Goal: Check status: Check status

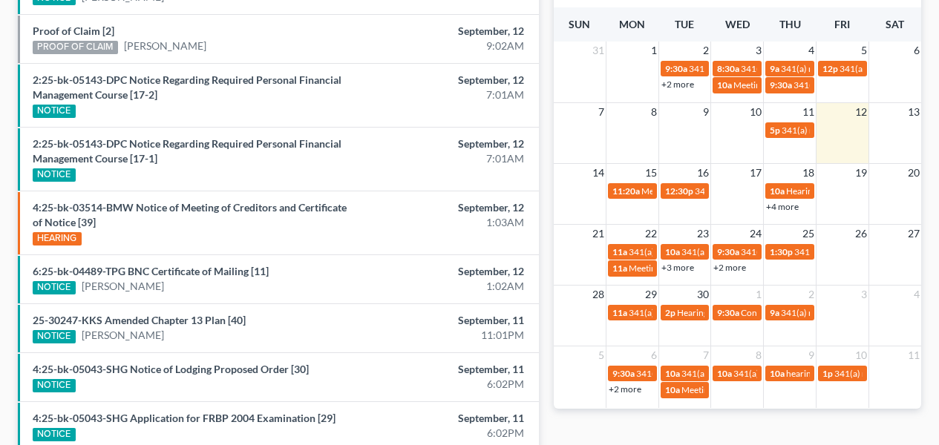
drag, startPoint x: 946, startPoint y: 125, endPoint x: 940, endPoint y: 322, distance: 196.7
click at [938, 322] on html "Home New Case Client Portal Directory Cases DebtorCC The Beacon Law Firm [EMAIL…" at bounding box center [469, 55] width 939 height 925
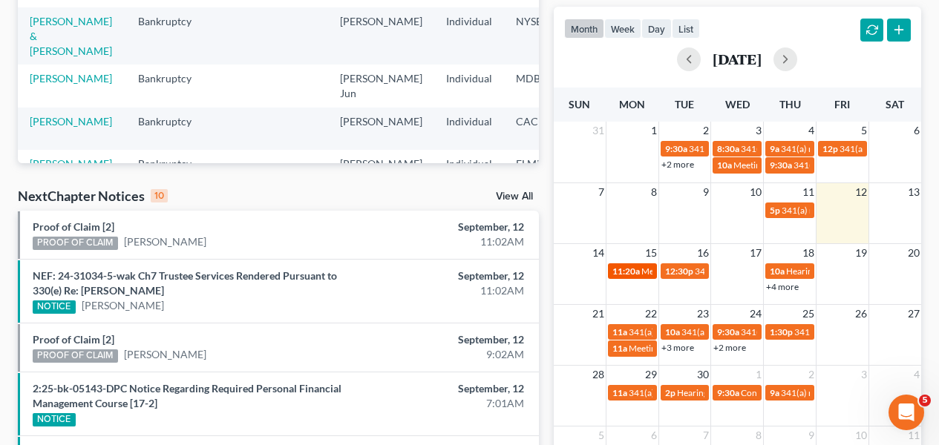
click at [633, 272] on span "11:20a" at bounding box center [625, 271] width 27 height 11
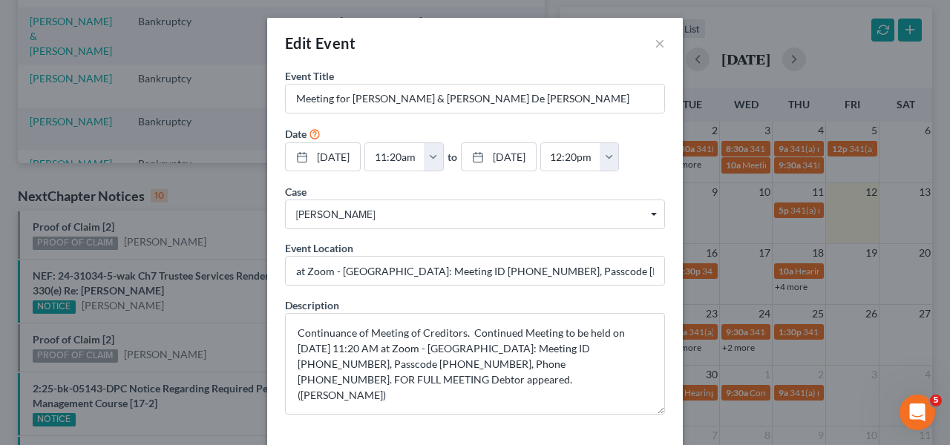
click at [705, 269] on div "Edit Event × Event Title * Meeting for [PERSON_NAME] & [PERSON_NAME] De [PERSON…" at bounding box center [475, 222] width 950 height 445
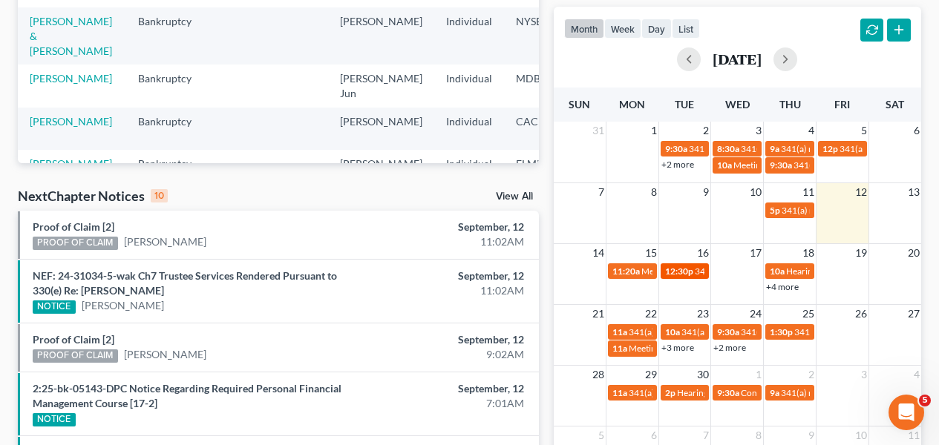
click at [669, 272] on span "12:30p" at bounding box center [679, 271] width 28 height 11
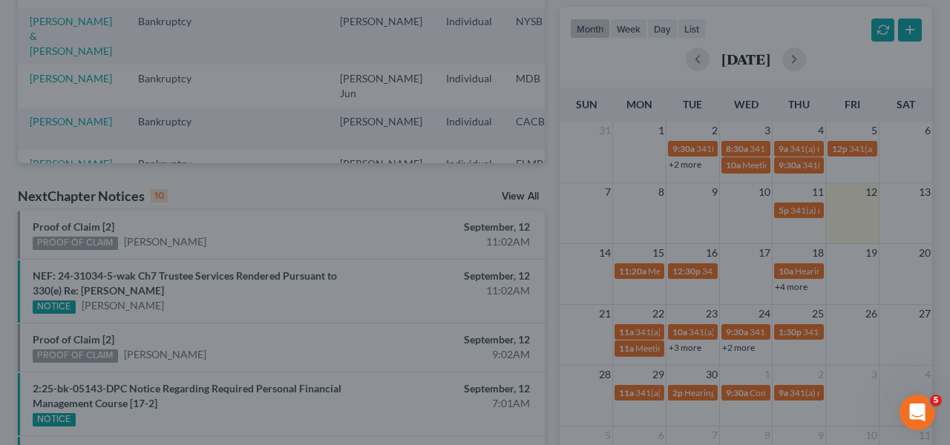
click at [715, 272] on div "Edit Event × Event Title * 341(a) meeting for [PERSON_NAME] Date [DATE] close D…" at bounding box center [475, 222] width 950 height 445
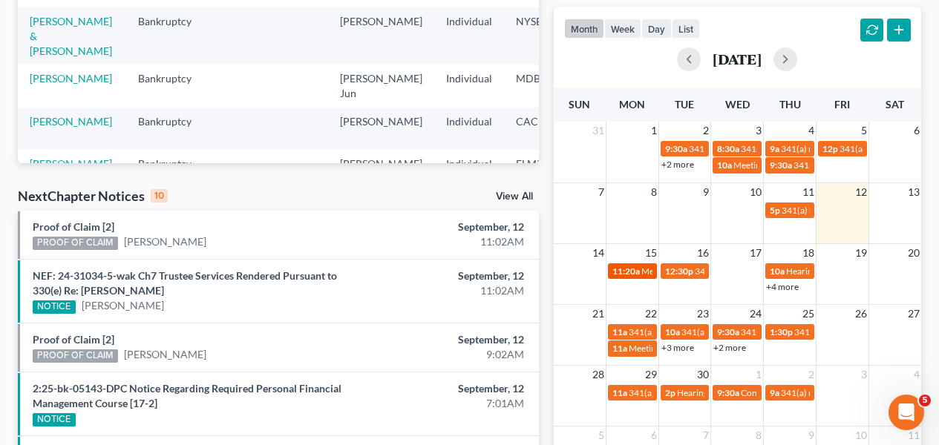
click at [646, 272] on span "Meeting for [PERSON_NAME] & [PERSON_NAME] De [PERSON_NAME]" at bounding box center [780, 271] width 279 height 11
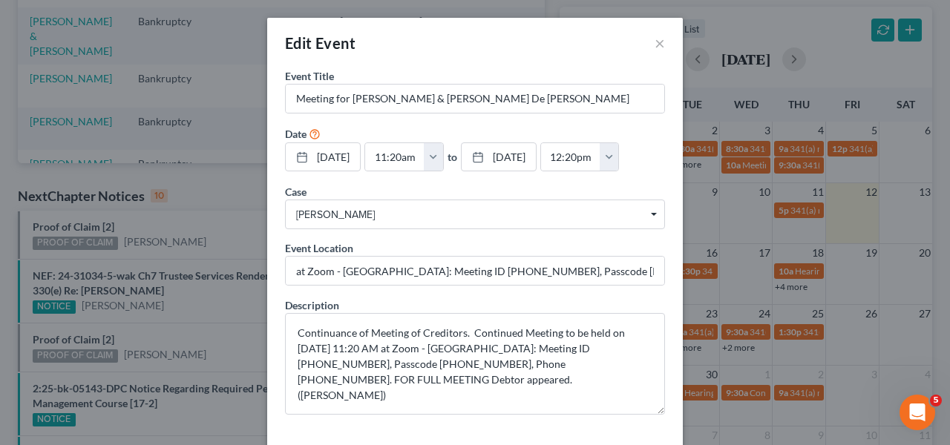
click at [707, 274] on div "Edit Event × Event Title * Meeting for [PERSON_NAME] & [PERSON_NAME] De [PERSON…" at bounding box center [475, 222] width 950 height 445
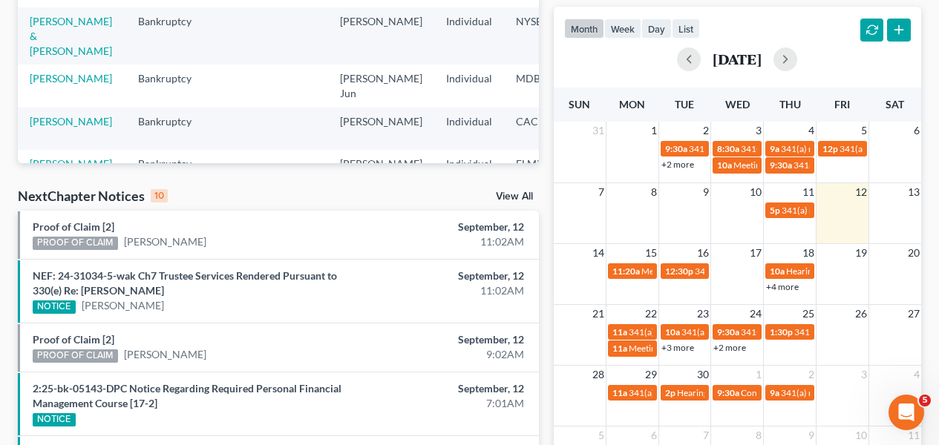
click at [774, 289] on link "+4 more" at bounding box center [782, 286] width 33 height 11
click at [735, 272] on td at bounding box center [737, 278] width 53 height 32
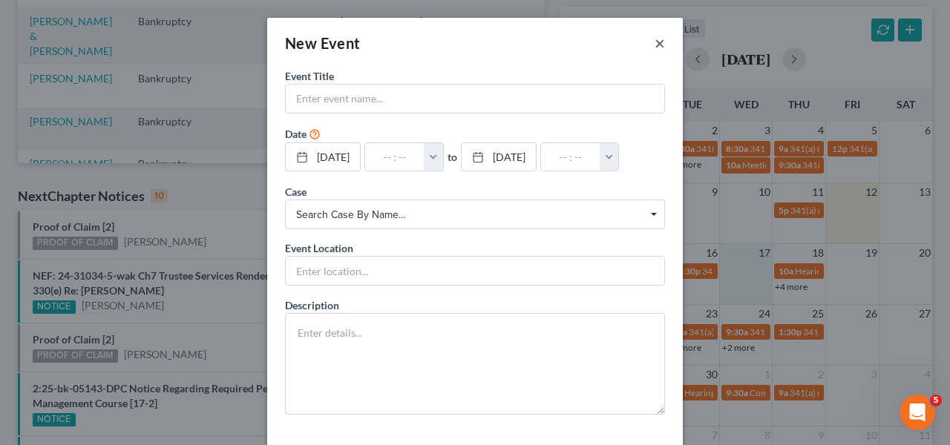
click at [657, 42] on button "×" at bounding box center [660, 43] width 10 height 18
